Goal: Navigation & Orientation: Find specific page/section

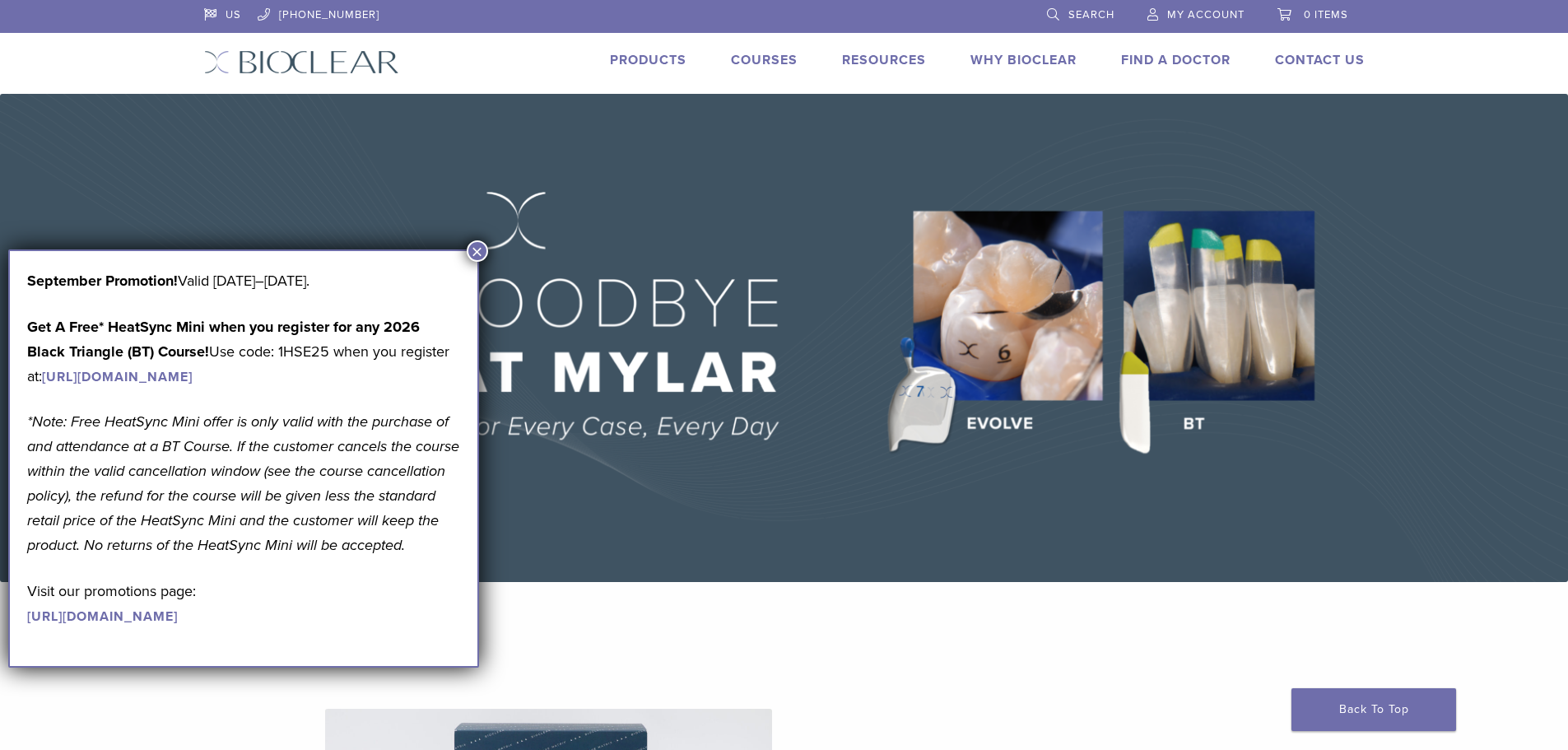
click at [472, 254] on button "×" at bounding box center [477, 251] width 21 height 21
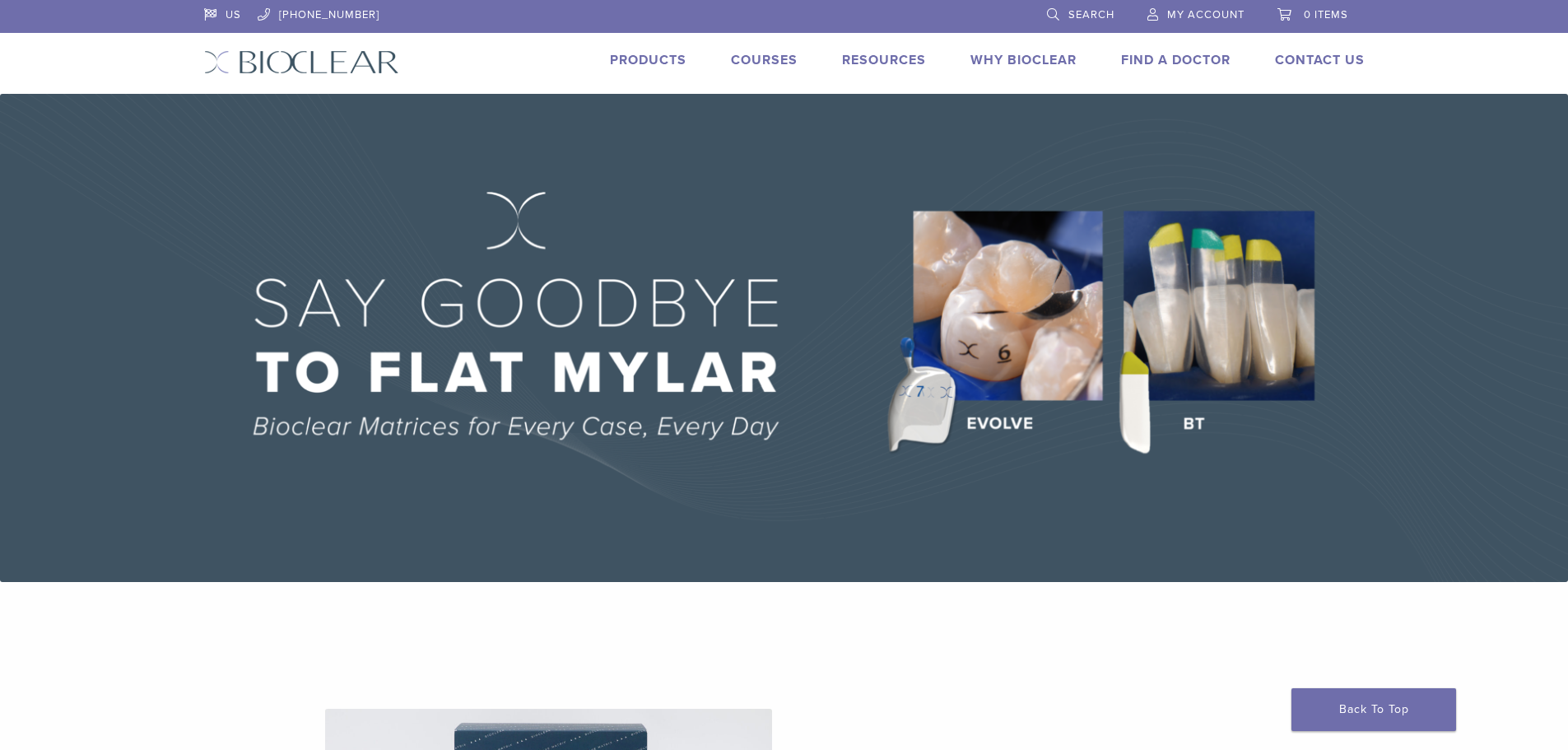
click at [632, 54] on link "Products" at bounding box center [649, 60] width 77 height 16
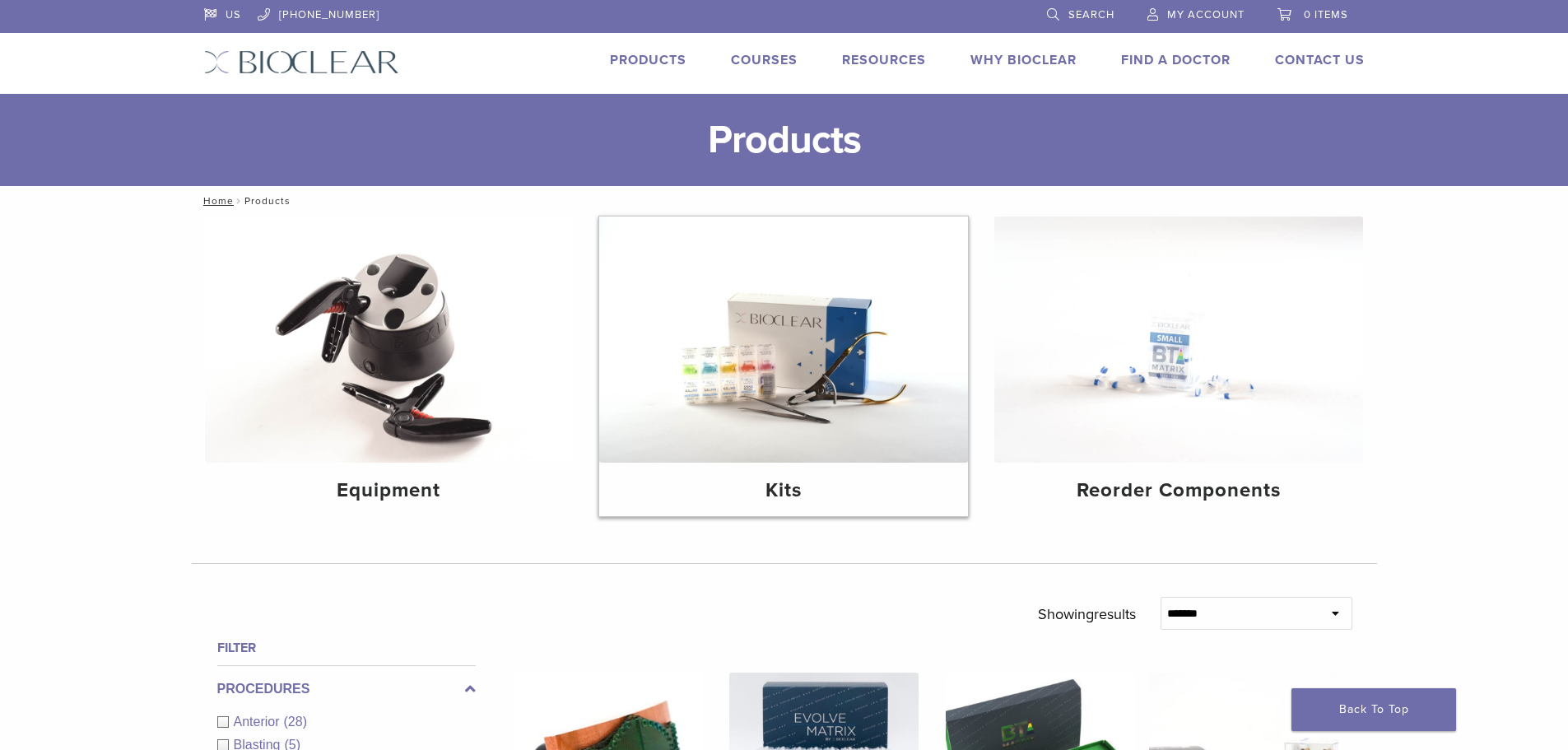
click at [759, 461] on img at bounding box center [784, 339] width 369 height 246
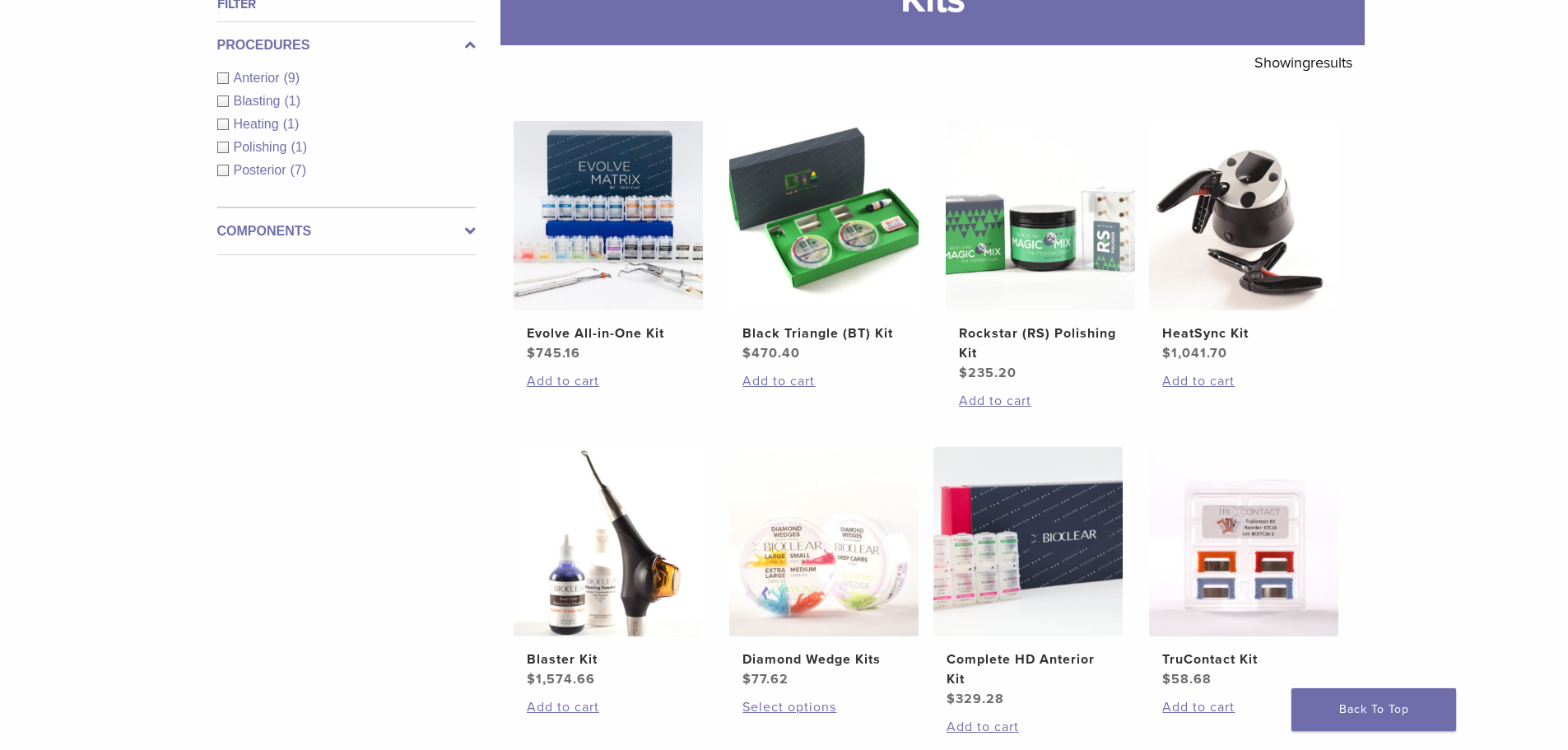
scroll to position [247, 0]
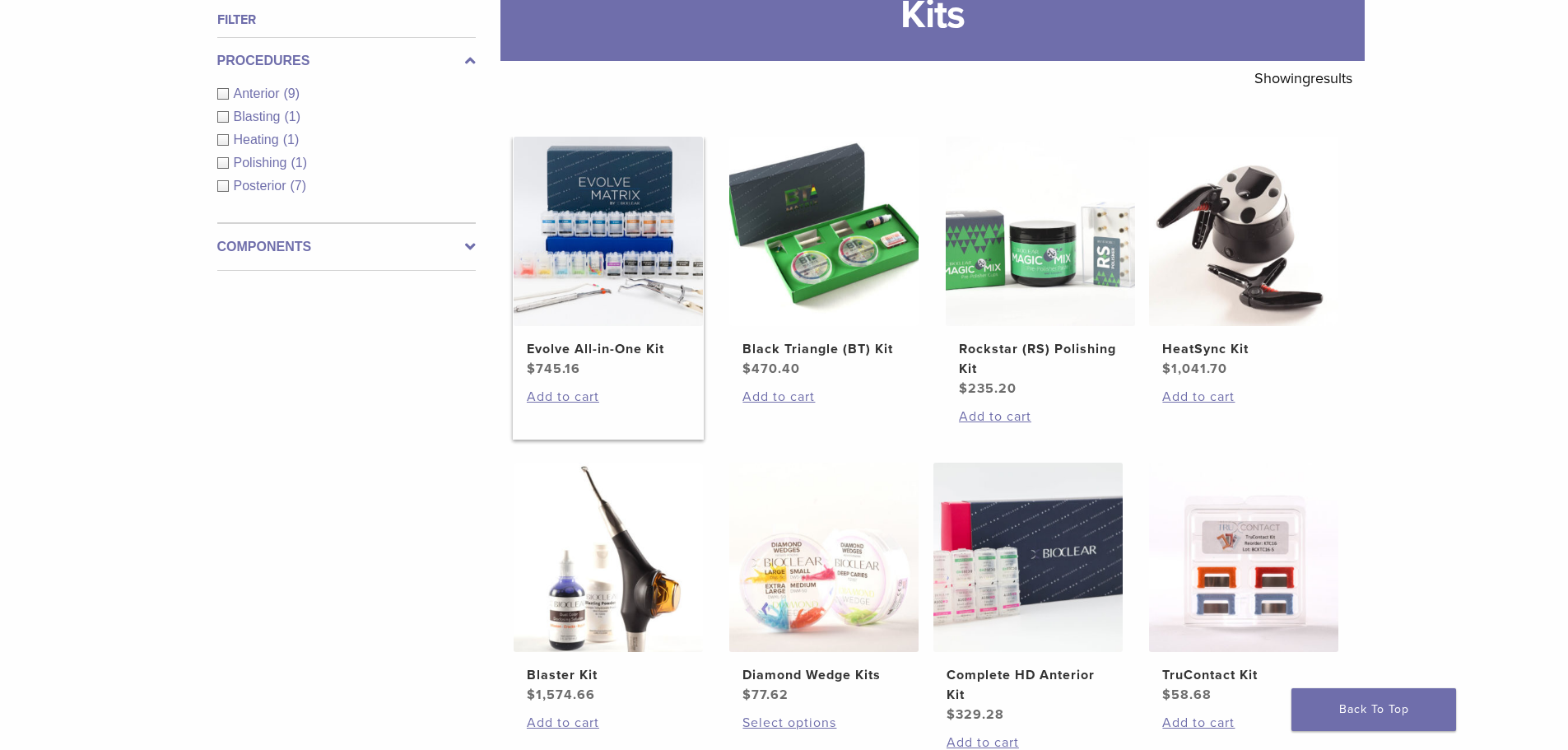
click at [570, 321] on img at bounding box center [608, 232] width 190 height 190
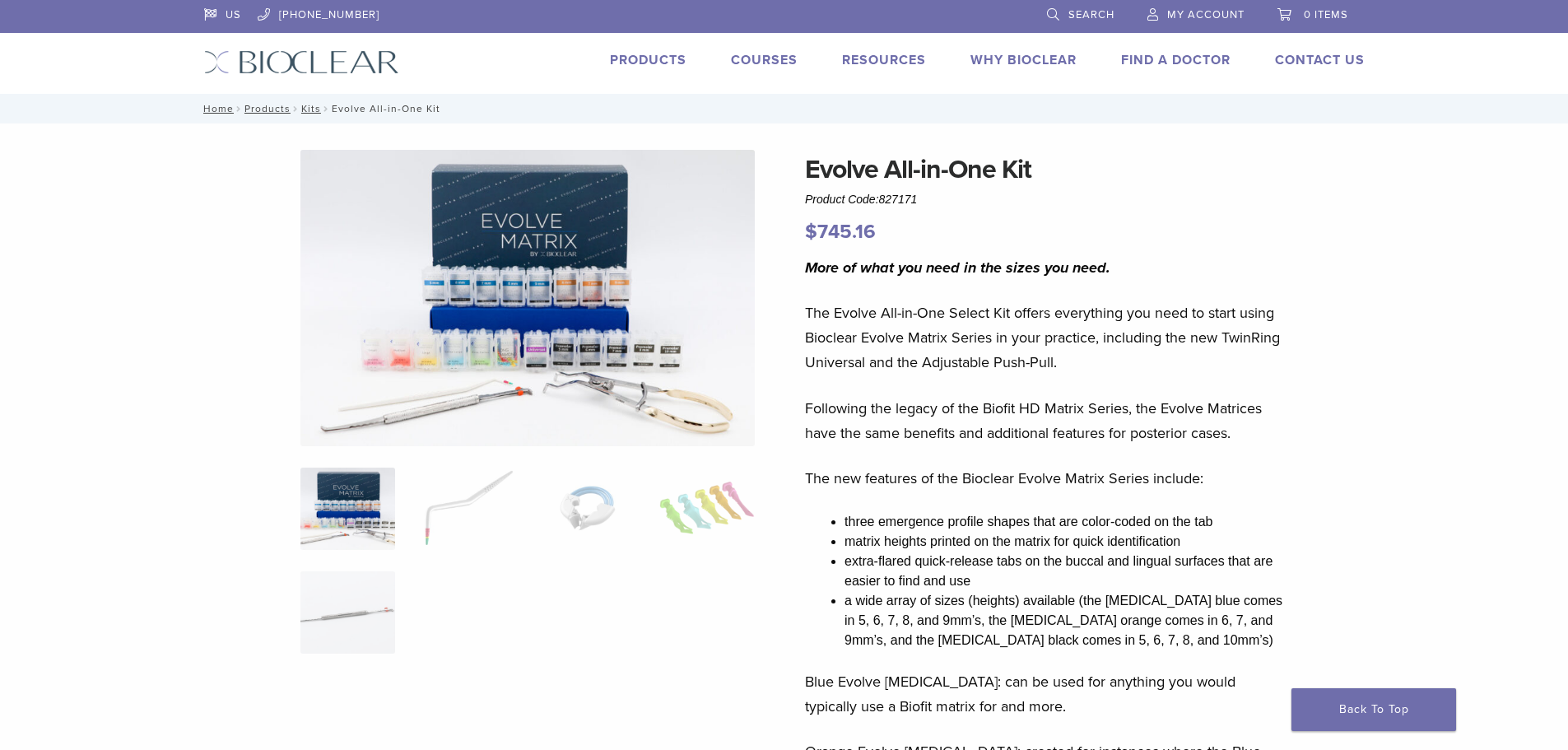
click at [666, 66] on link "Products" at bounding box center [649, 60] width 77 height 16
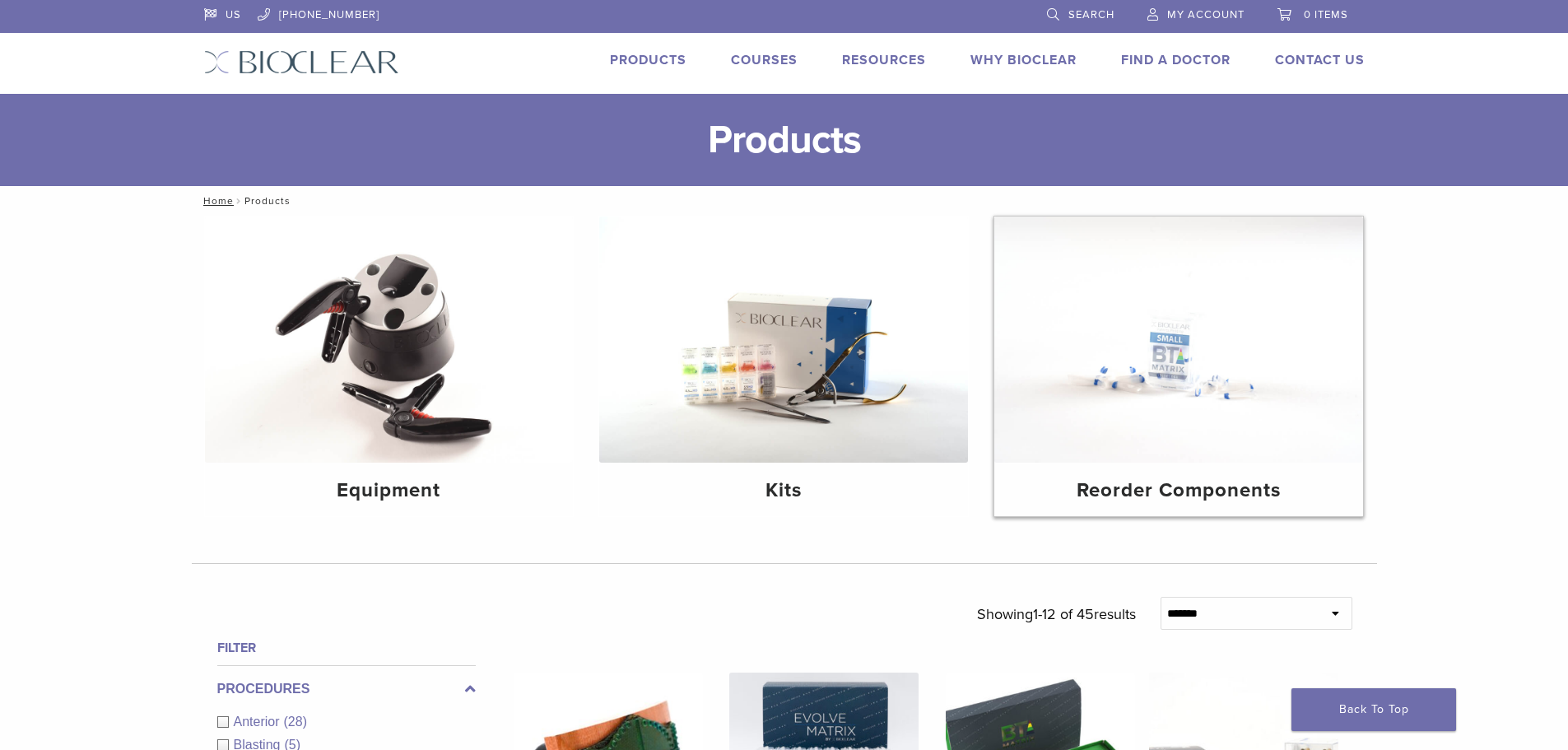
click at [1272, 410] on img at bounding box center [1179, 339] width 369 height 246
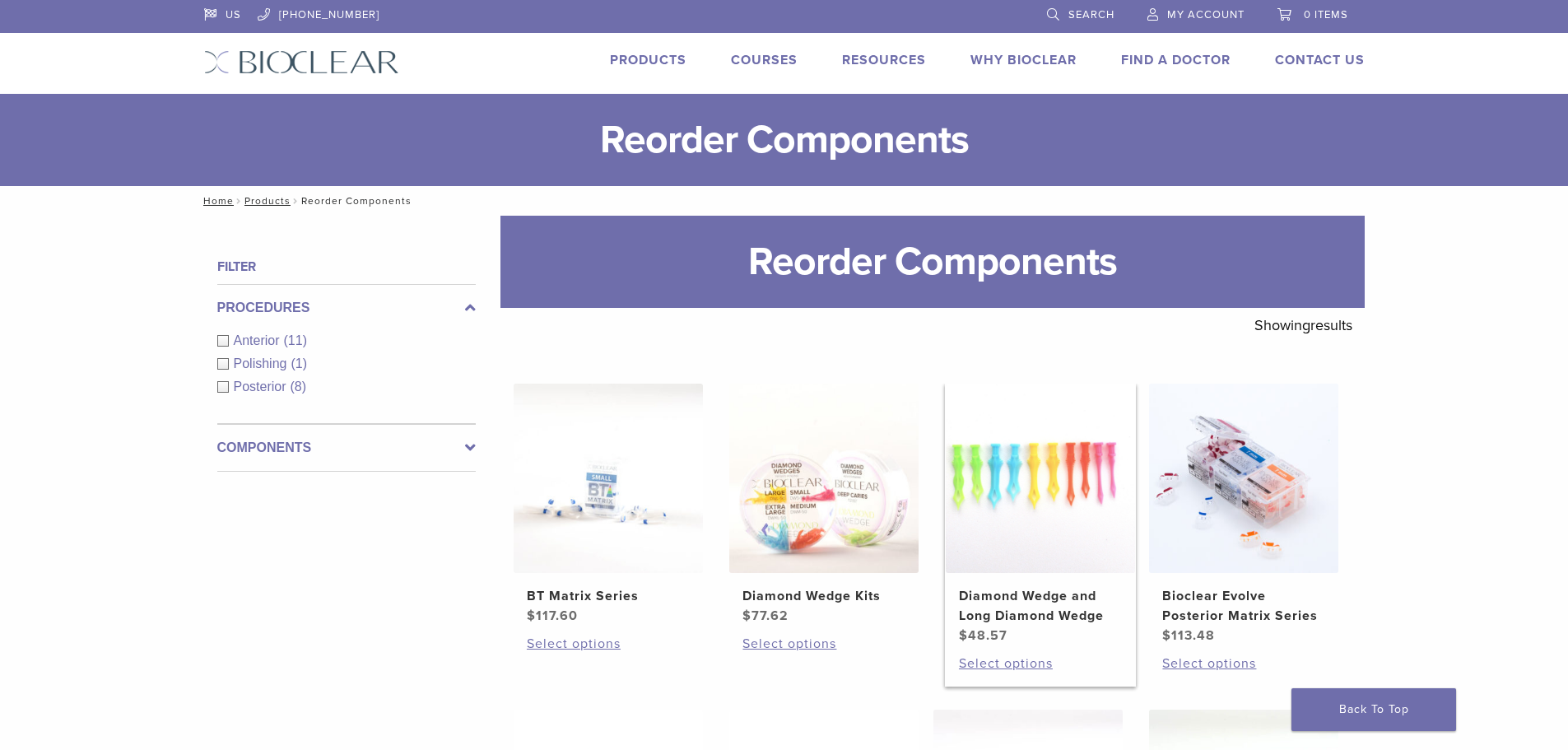
scroll to position [247, 0]
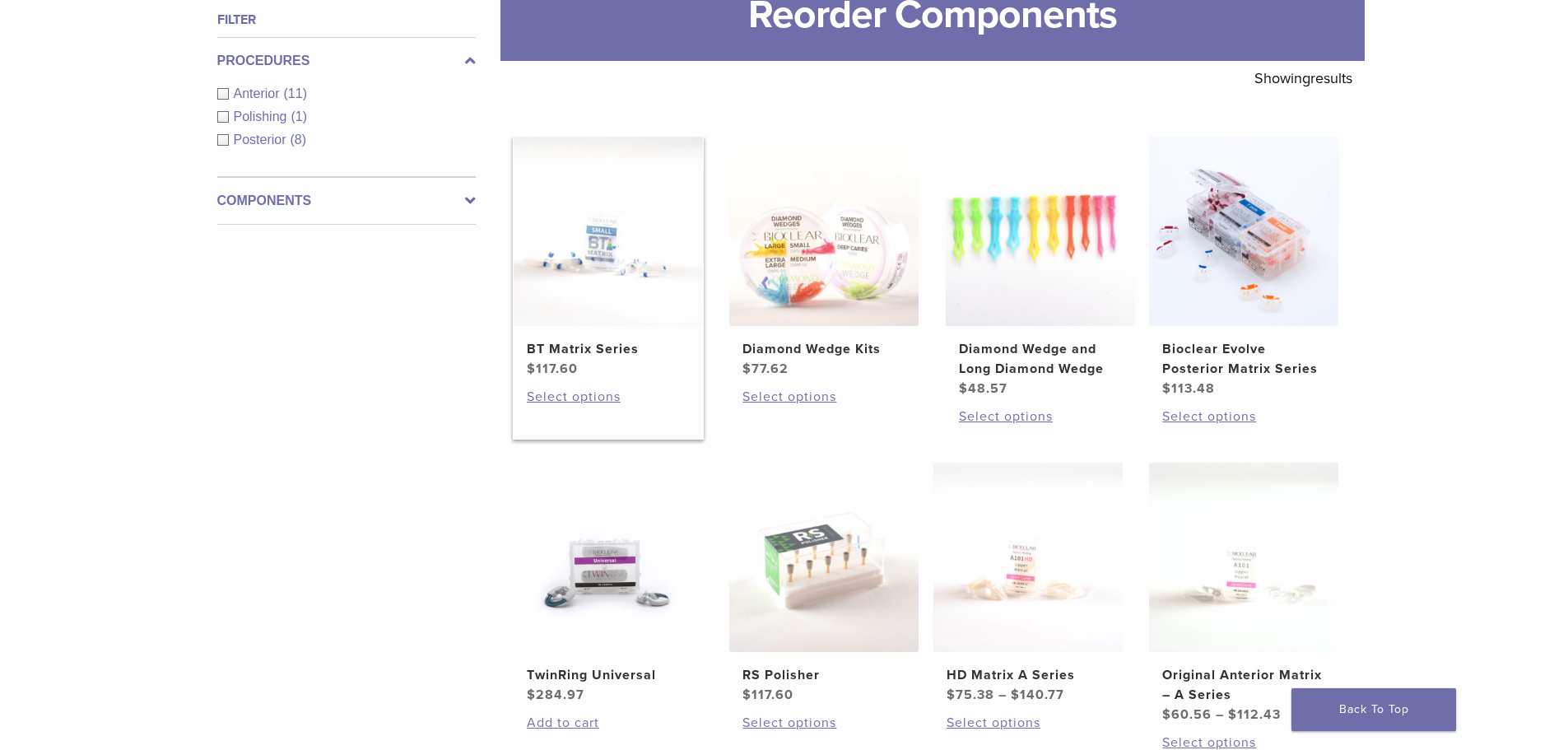
click at [623, 335] on link "BT Matrix Series $ 117.60" at bounding box center [608, 257] width 192 height 242
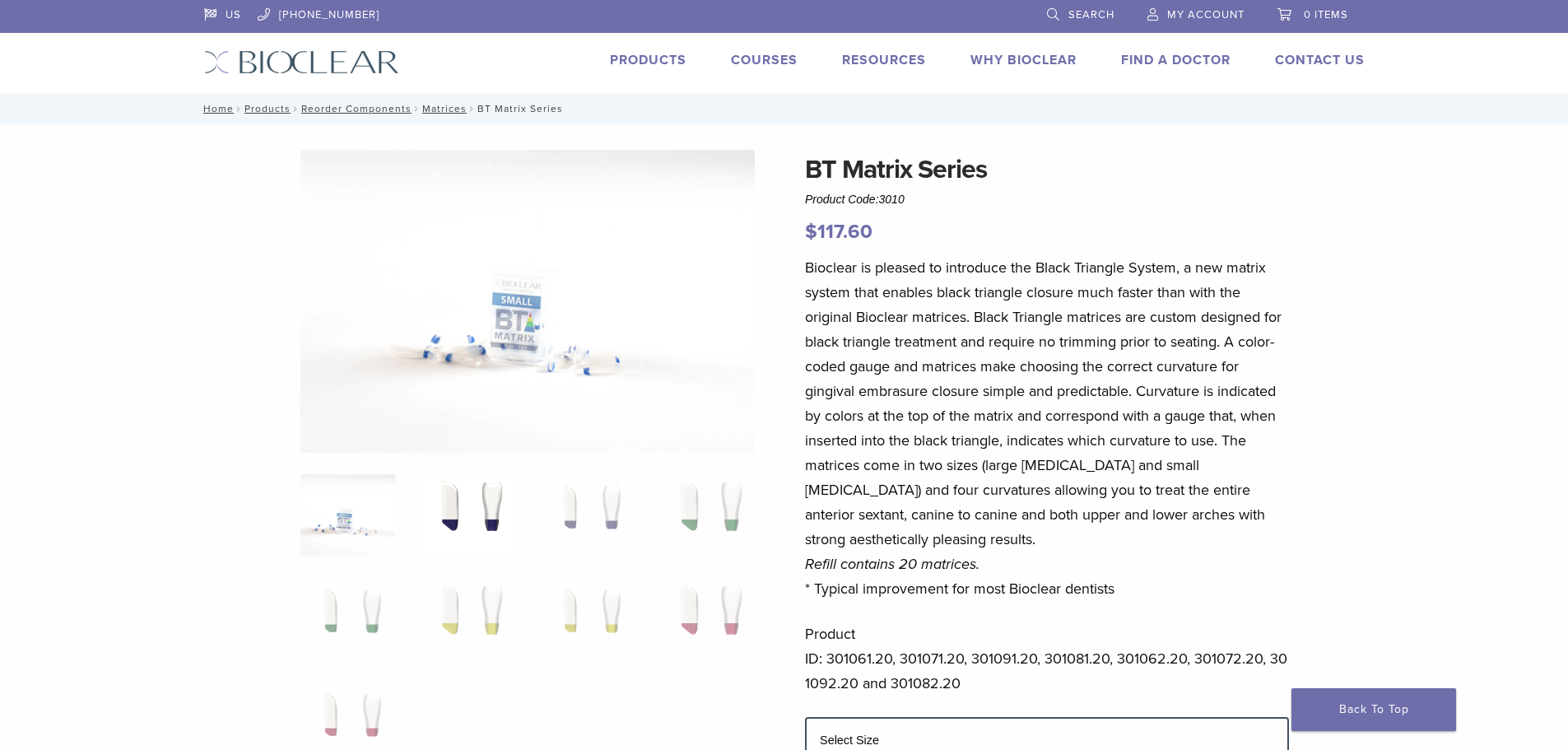
click at [430, 521] on img at bounding box center [467, 516] width 95 height 82
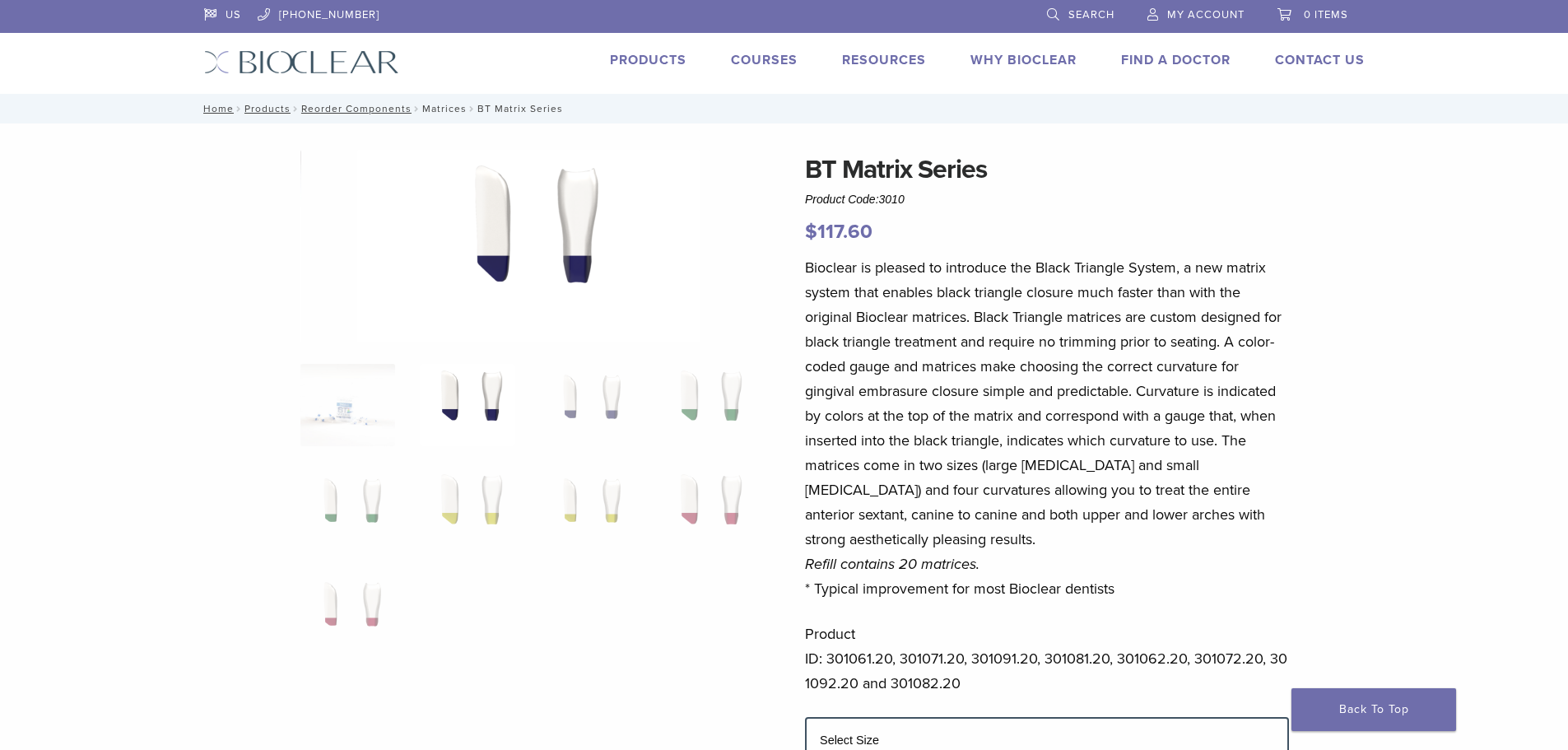
click at [423, 107] on link "Matrices" at bounding box center [444, 109] width 45 height 12
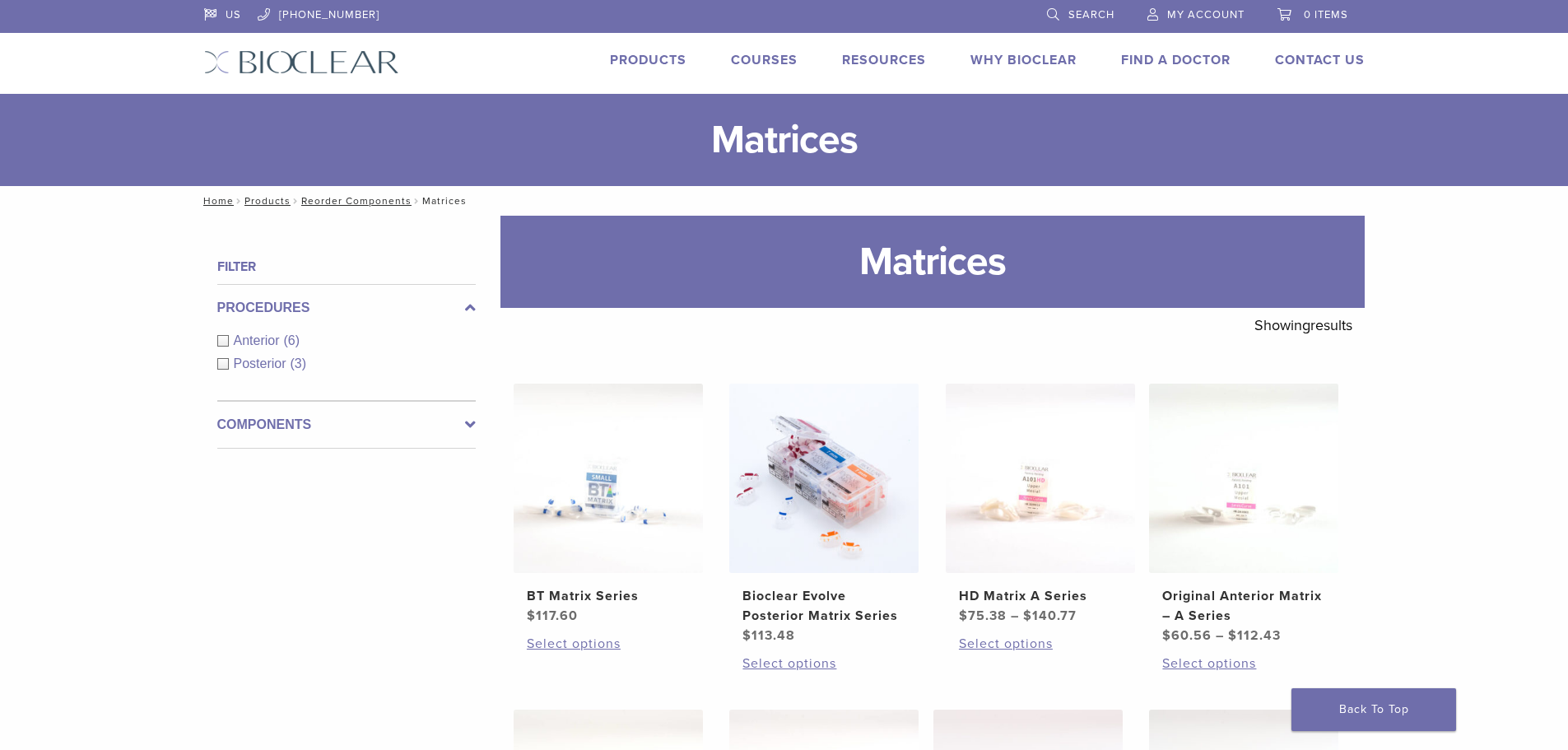
click at [296, 62] on img at bounding box center [302, 62] width 195 height 24
